Goal: Task Accomplishment & Management: Manage account settings

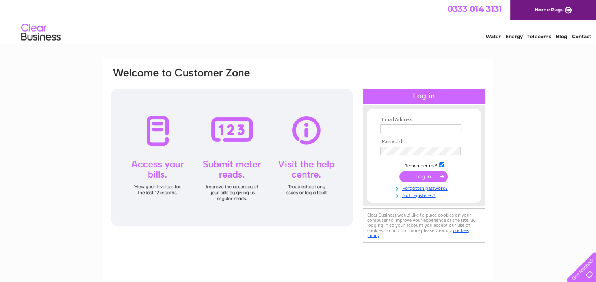
click at [154, 167] on div at bounding box center [231, 158] width 241 height 138
click at [395, 128] on input "text" at bounding box center [421, 128] width 82 height 9
type input "alistair@phoenixsc.co.uk"
click at [419, 178] on input "submit" at bounding box center [423, 176] width 48 height 11
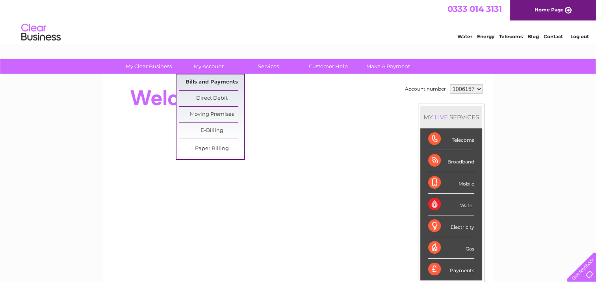
click at [195, 81] on link "Bills and Payments" at bounding box center [211, 82] width 65 height 16
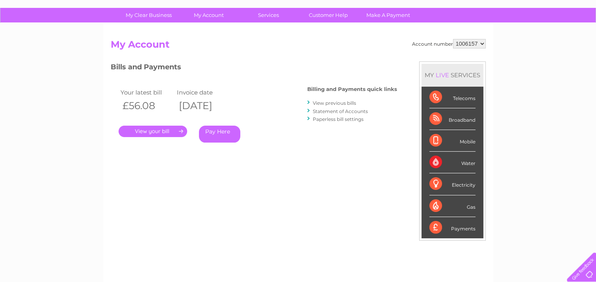
scroll to position [79, 0]
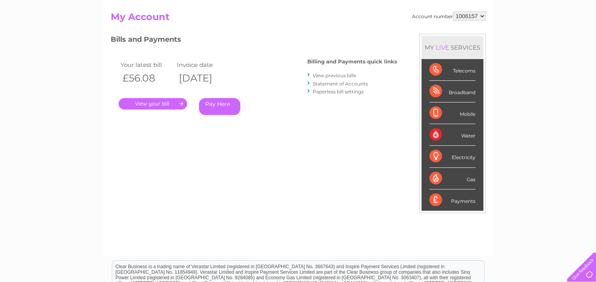
click at [331, 75] on link "View previous bills" at bounding box center [334, 75] width 43 height 6
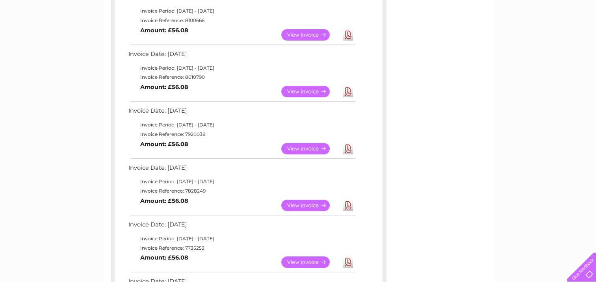
scroll to position [158, 0]
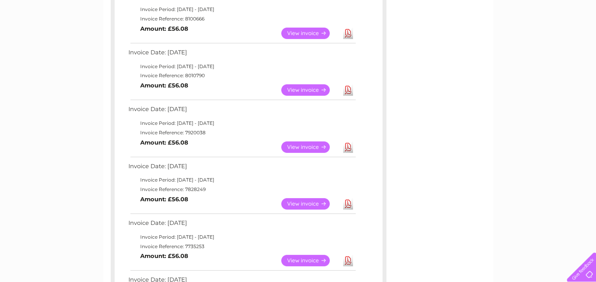
click at [346, 204] on link "Download" at bounding box center [348, 203] width 10 height 11
